Goal: Transaction & Acquisition: Obtain resource

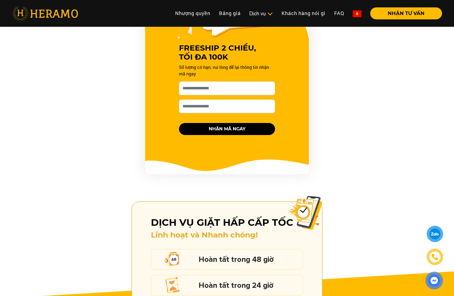
scroll to position [589, 0]
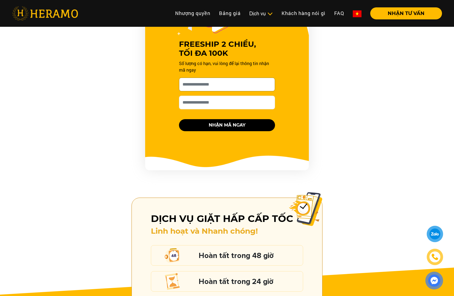
click at [195, 78] on input "[PERSON_NAME] xin tên của bạn nhé *" at bounding box center [227, 85] width 96 height 14
type input "**********"
click at [220, 119] on button "NHẬN MÃ NGAY" at bounding box center [227, 125] width 96 height 12
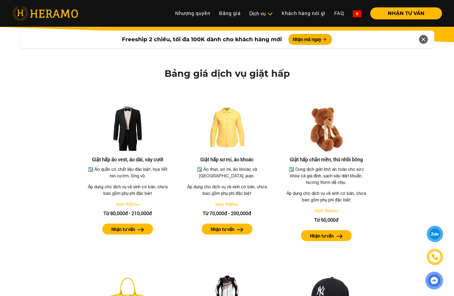
scroll to position [947, 0]
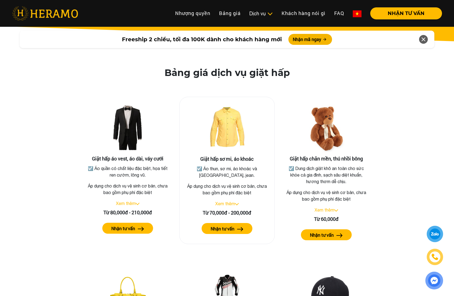
click at [237, 203] on img at bounding box center [237, 204] width 4 height 2
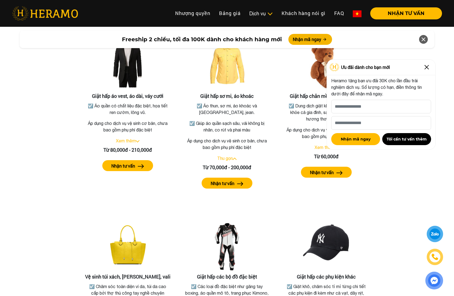
scroll to position [1010, 0]
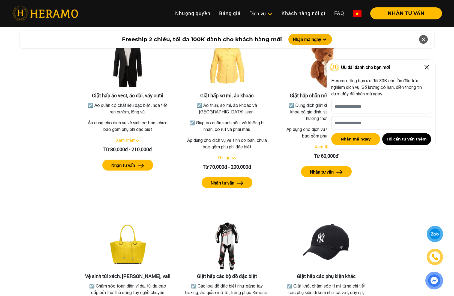
click at [427, 66] on img at bounding box center [427, 67] width 9 height 9
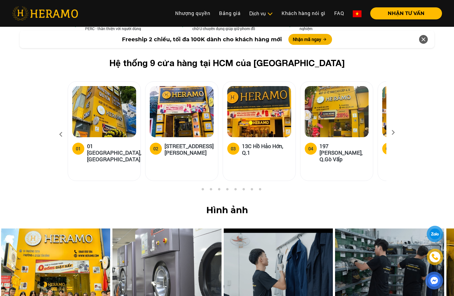
scroll to position [2110, 0]
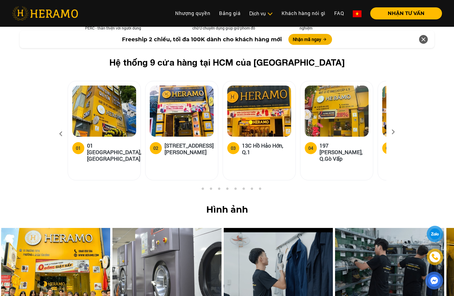
click at [394, 132] on icon at bounding box center [394, 134] width 10 height 4
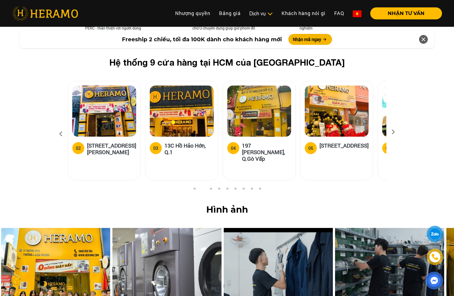
click at [394, 132] on icon at bounding box center [394, 134] width 10 height 4
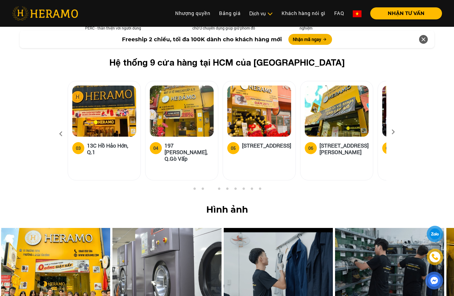
click at [394, 132] on icon at bounding box center [394, 134] width 10 height 4
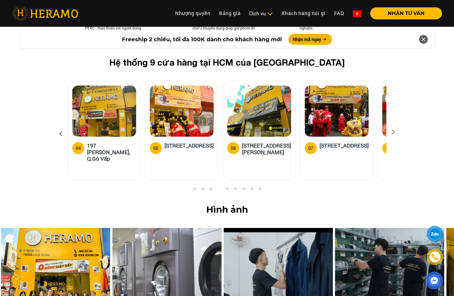
click at [394, 132] on icon at bounding box center [394, 134] width 10 height 4
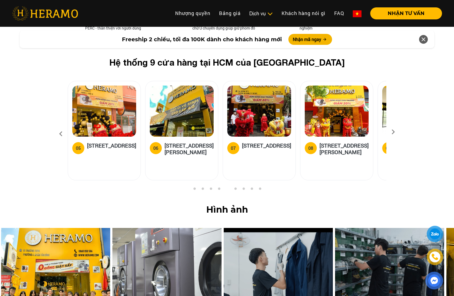
click at [394, 132] on icon at bounding box center [394, 134] width 10 height 4
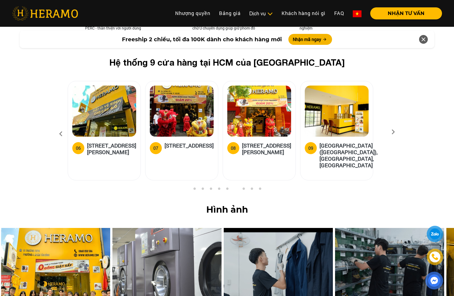
click at [394, 132] on icon at bounding box center [394, 134] width 10 height 4
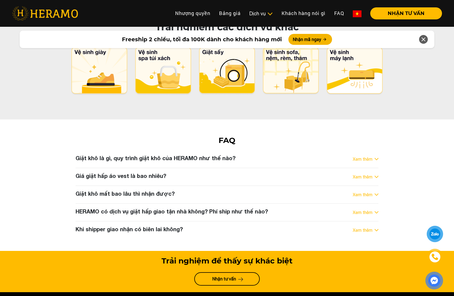
scroll to position [2750, 0]
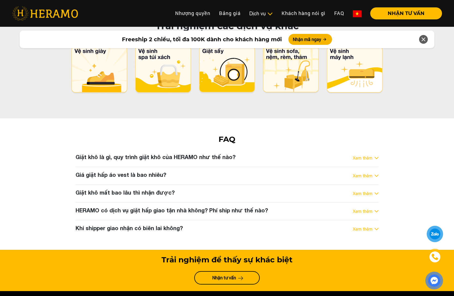
click at [359, 172] on link "Xem thêm" at bounding box center [363, 175] width 20 height 7
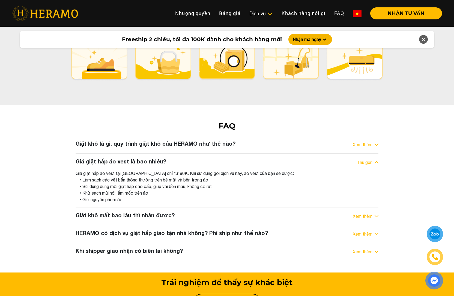
scroll to position [2764, 0]
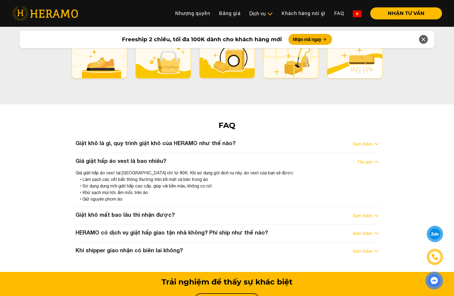
click at [357, 212] on link "Xem thêm" at bounding box center [363, 215] width 20 height 7
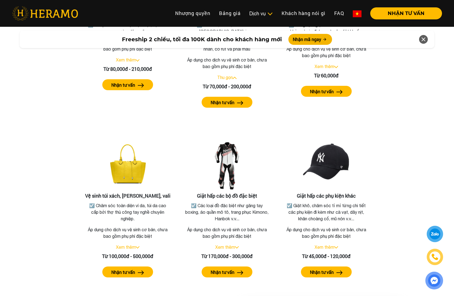
scroll to position [1040, 0]
